Goal: Find specific page/section: Find specific page/section

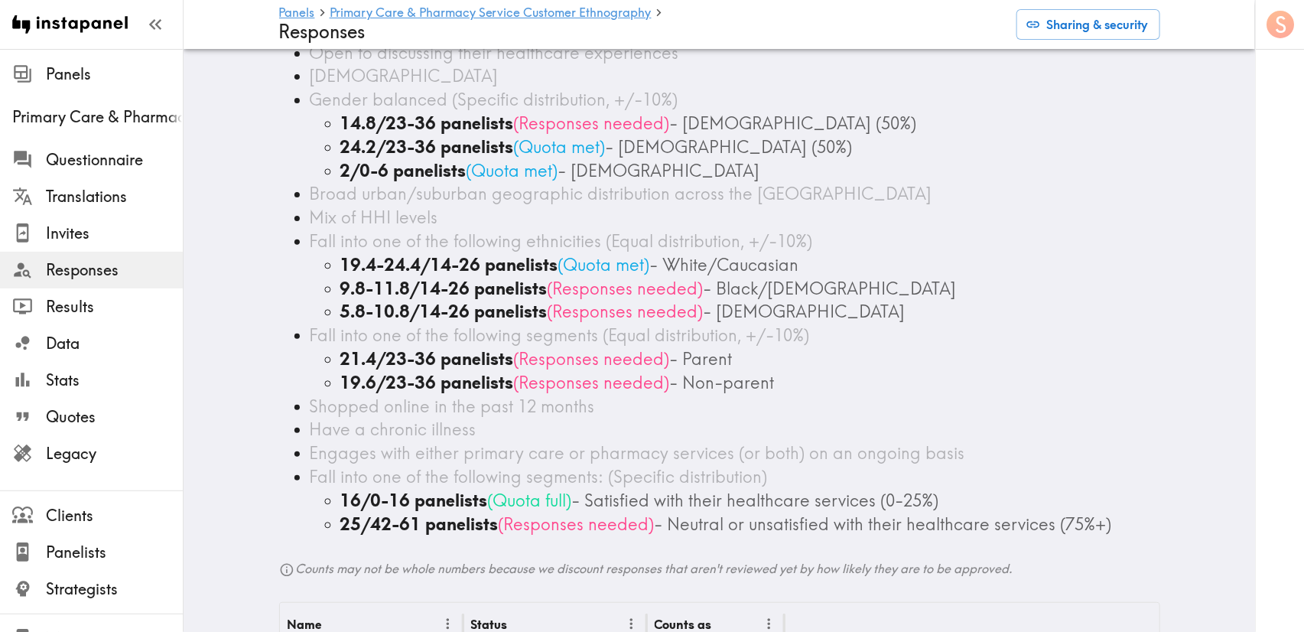
scroll to position [115, 0]
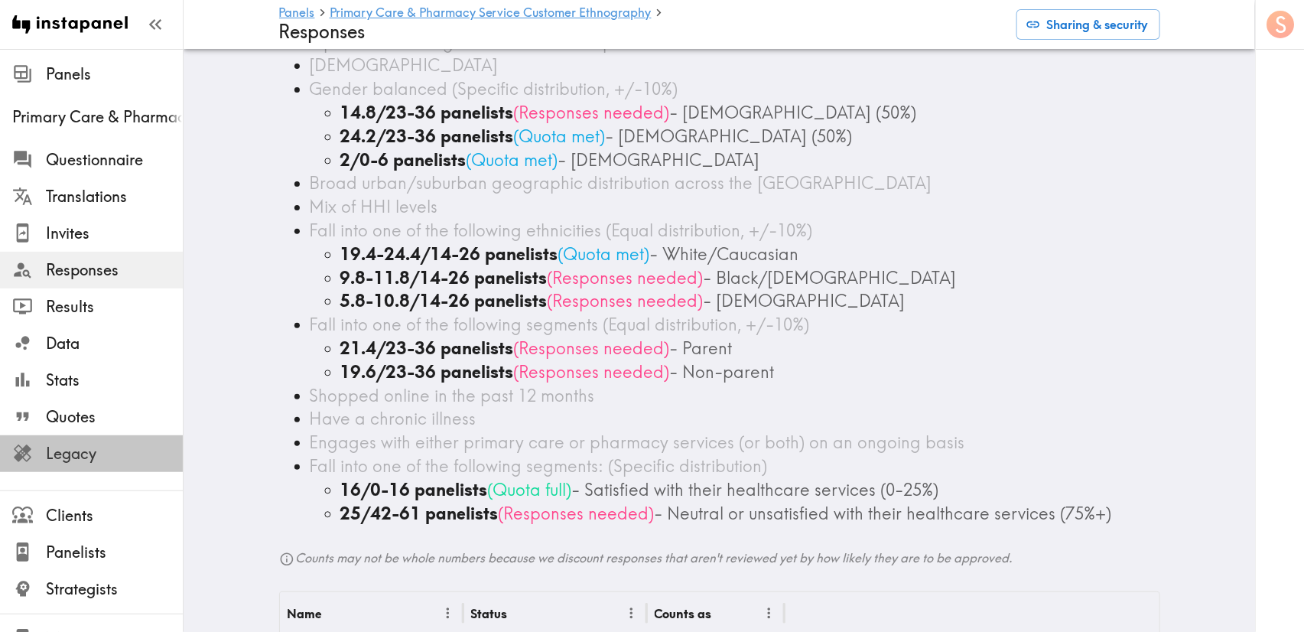
click at [116, 446] on span "Legacy" at bounding box center [114, 453] width 137 height 21
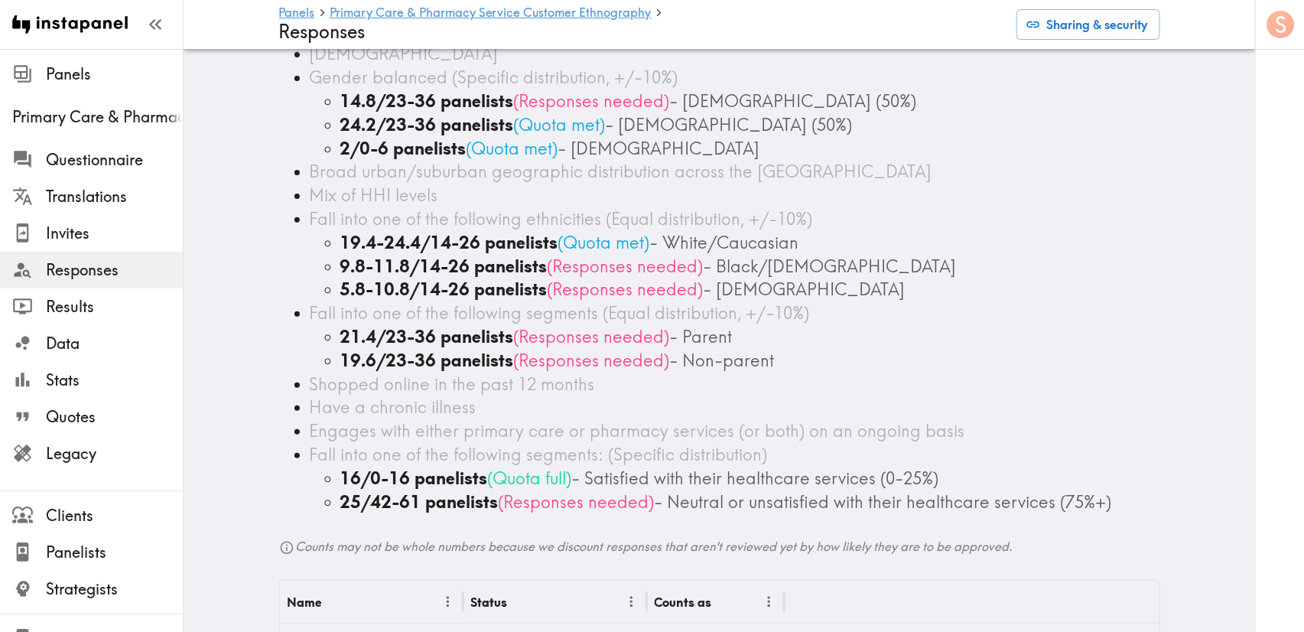
scroll to position [115, 0]
